Goal: Find specific page/section: Find specific page/section

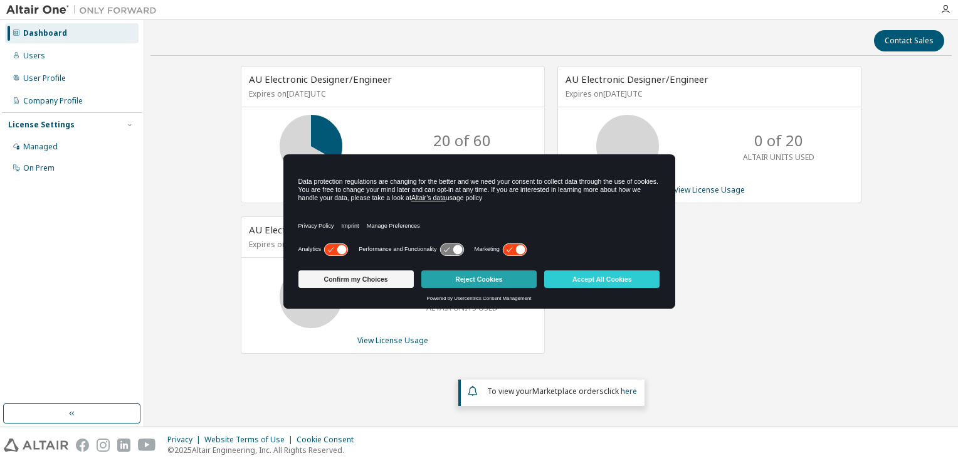
click at [482, 282] on button "Reject Cookies" at bounding box center [478, 279] width 115 height 18
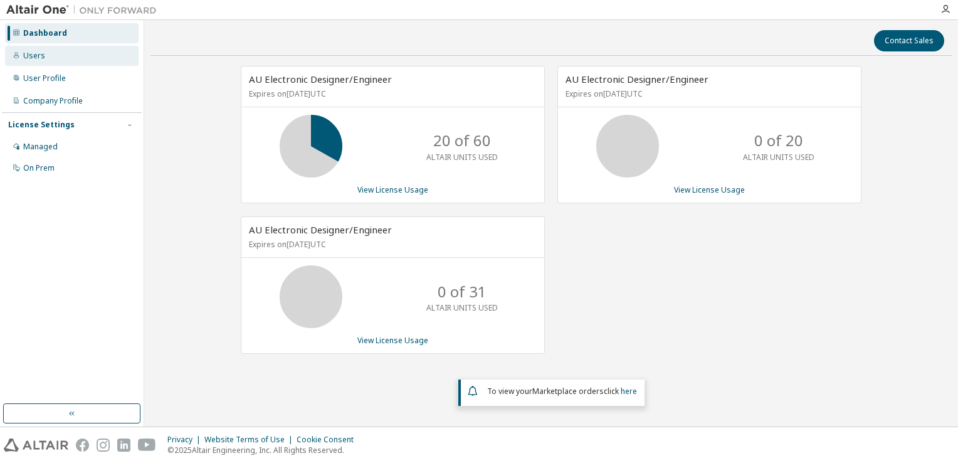
click at [45, 61] on div "Users" at bounding box center [72, 56] width 134 height 20
